Goal: Transaction & Acquisition: Subscribe to service/newsletter

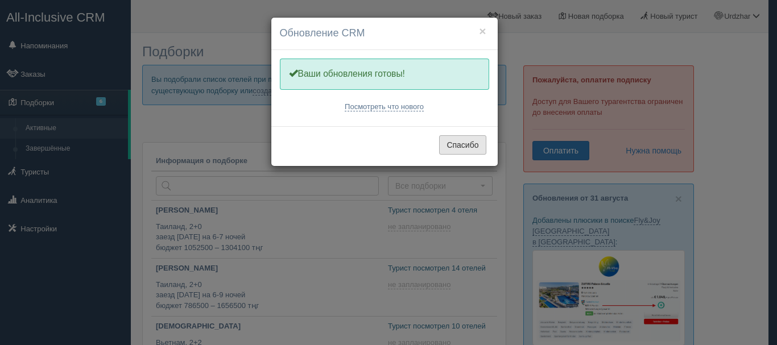
click at [457, 143] on button "Спасибо" at bounding box center [462, 144] width 47 height 19
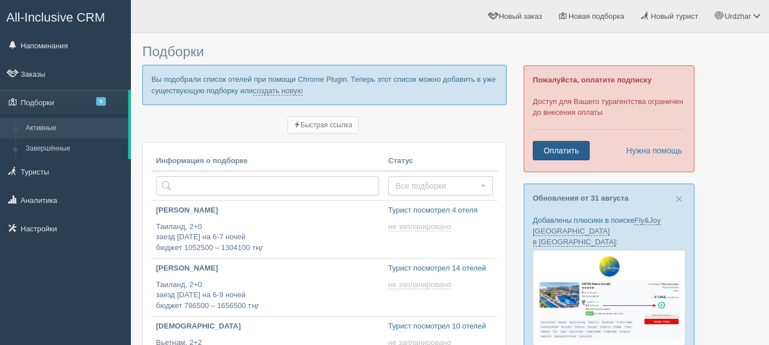
click at [567, 147] on link "Оплатить" at bounding box center [560, 150] width 57 height 19
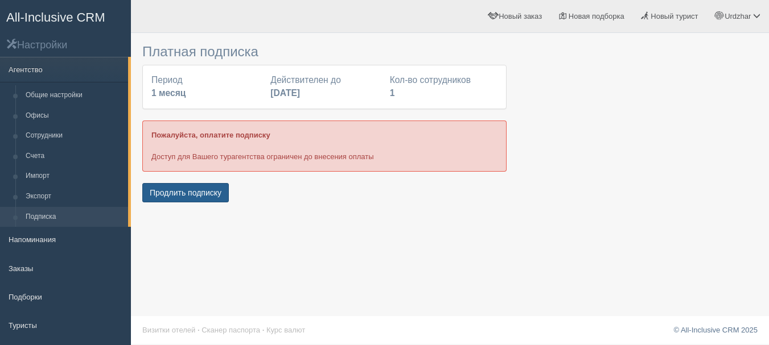
click at [209, 185] on button "Продлить подписку" at bounding box center [185, 192] width 86 height 19
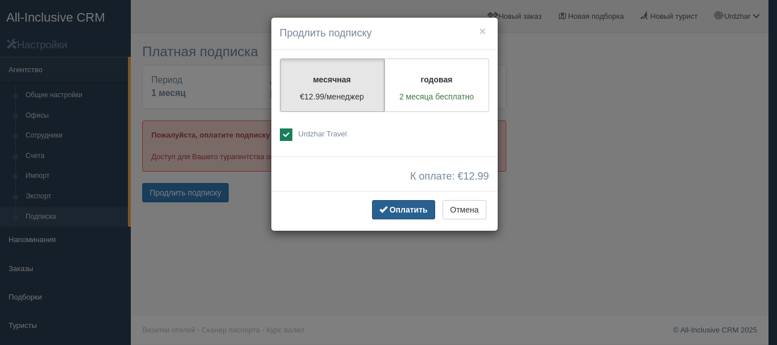
click at [403, 213] on span "Оплатить" at bounding box center [409, 209] width 38 height 9
click at [403, 214] on span "Оплатить" at bounding box center [409, 209] width 38 height 9
